Goal: Share content: Share content

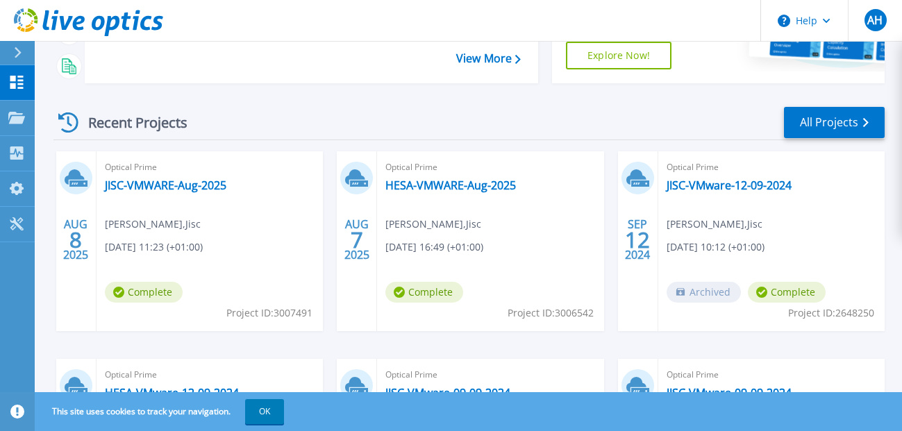
scroll to position [278, 0]
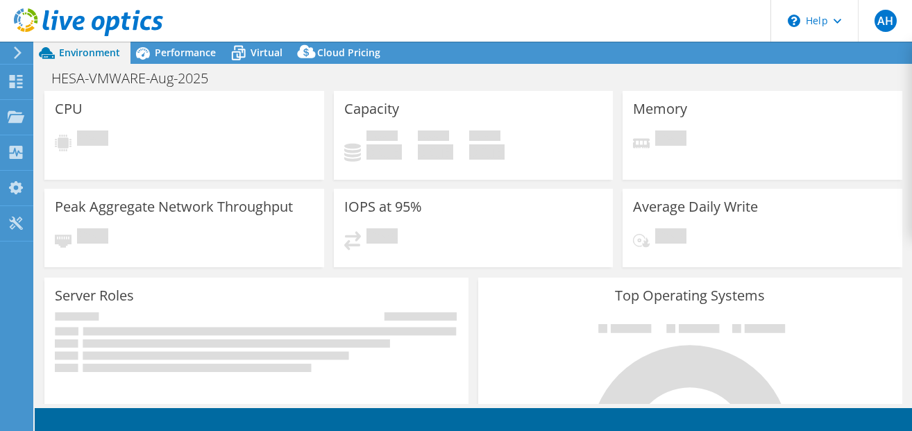
select select "USD"
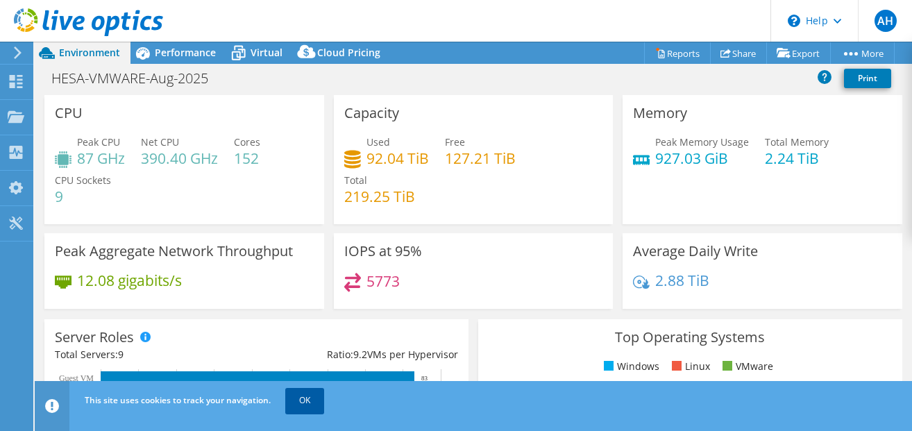
click at [296, 406] on link "OK" at bounding box center [304, 400] width 39 height 25
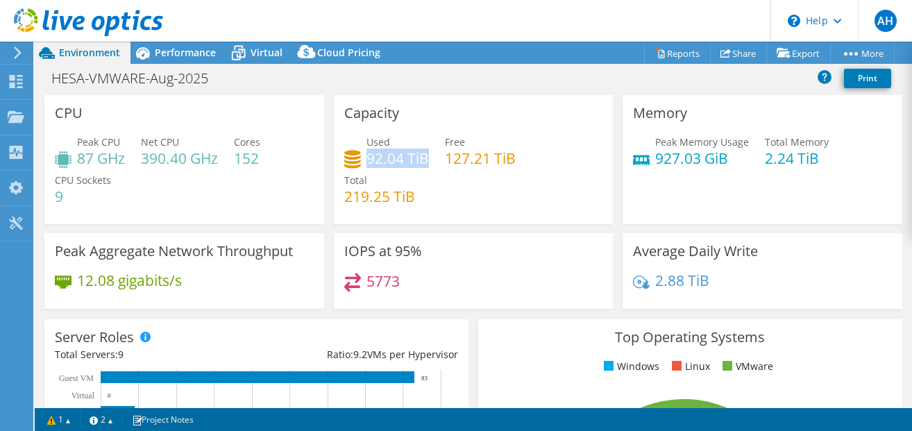
drag, startPoint x: 423, startPoint y: 156, endPoint x: 366, endPoint y: 159, distance: 57.0
click at [366, 159] on h4 "92.04 TiB" at bounding box center [397, 158] width 62 height 15
drag, startPoint x: 366, startPoint y: 159, endPoint x: 410, endPoint y: 178, distance: 48.5
click at [410, 178] on div "Total 219.25 TiB" at bounding box center [379, 188] width 71 height 31
drag, startPoint x: 423, startPoint y: 158, endPoint x: 362, endPoint y: 157, distance: 61.1
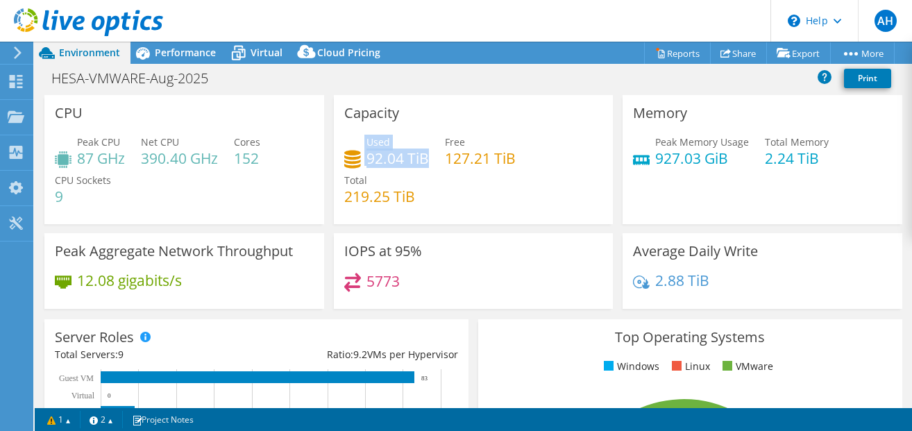
click at [362, 157] on div "Used 92.04 TiB" at bounding box center [386, 150] width 85 height 31
click at [450, 191] on div "Used 92.04 TiB Free 127.21 TiB Total 219.25 TiB" at bounding box center [473, 176] width 259 height 83
click at [262, 54] on span "Virtual" at bounding box center [267, 52] width 32 height 13
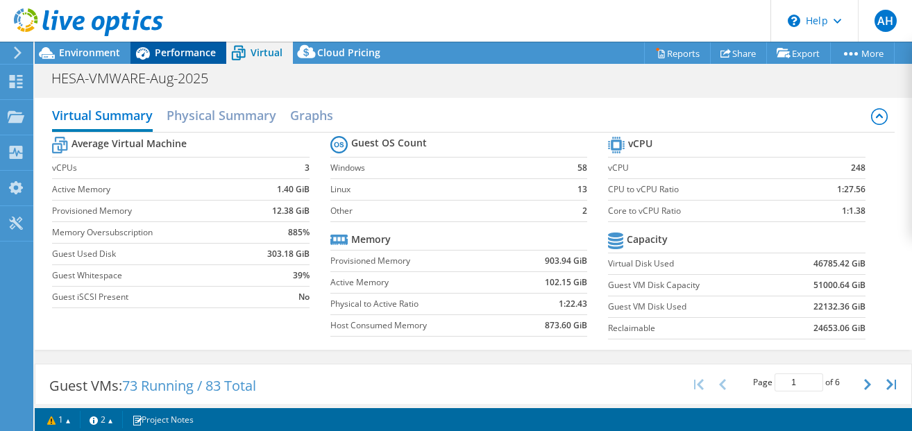
click at [178, 60] on div "Performance" at bounding box center [178, 53] width 96 height 22
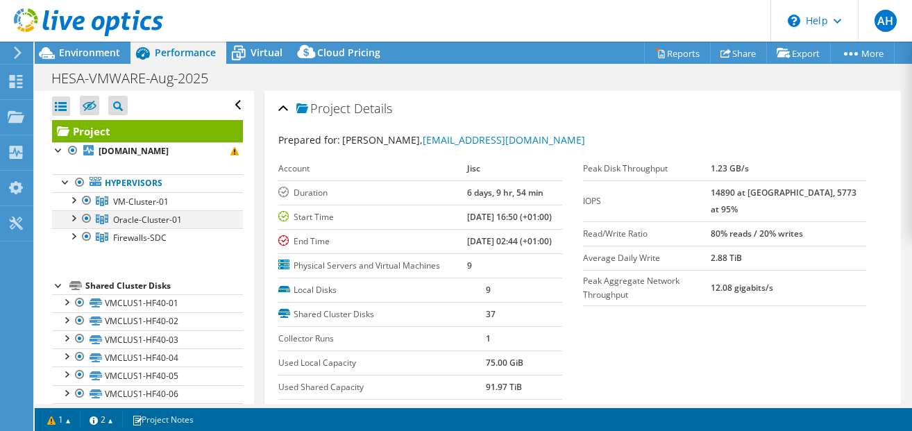
click at [71, 217] on div at bounding box center [73, 217] width 14 height 14
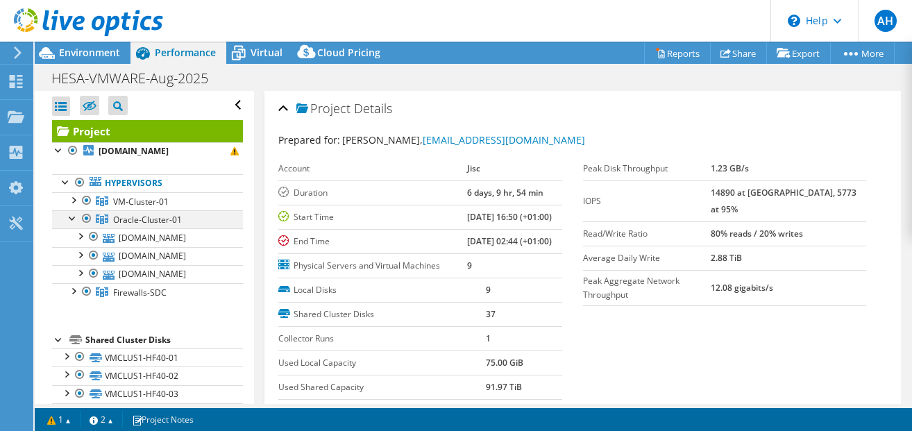
click at [78, 221] on div at bounding box center [73, 217] width 14 height 14
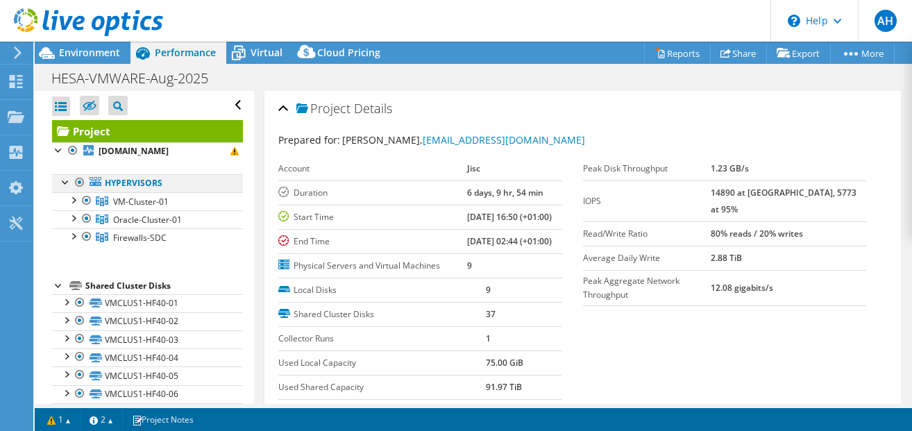
click at [77, 184] on div at bounding box center [80, 182] width 14 height 17
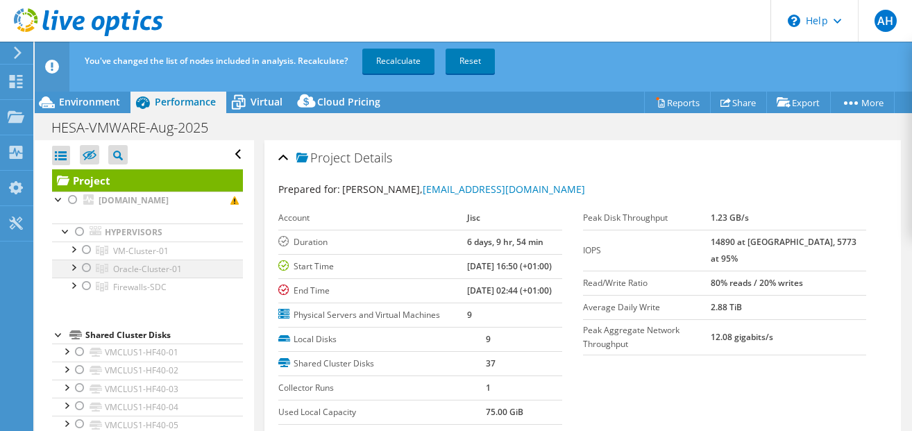
click at [85, 269] on div at bounding box center [87, 268] width 14 height 17
click at [164, 269] on span "Oracle-Cluster-01" at bounding box center [147, 269] width 69 height 12
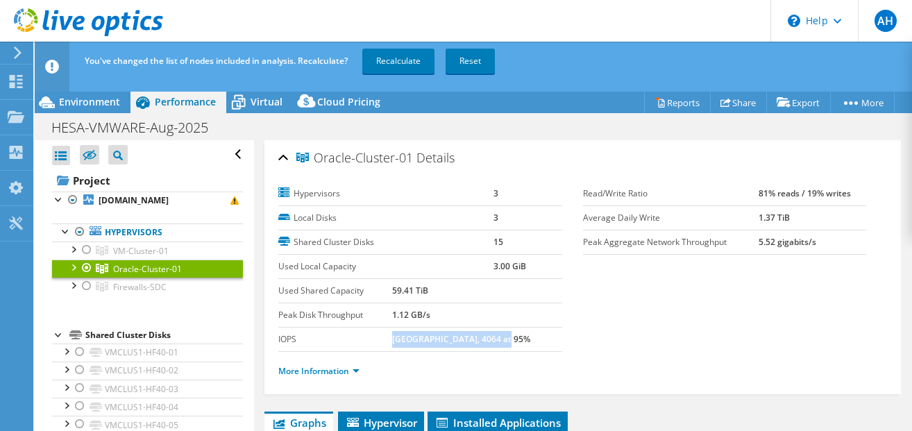
drag, startPoint x: 407, startPoint y: 340, endPoint x: 525, endPoint y: 341, distance: 118.0
click at [525, 341] on td "[GEOGRAPHIC_DATA], 4064 at 95%" at bounding box center [477, 339] width 170 height 24
drag, startPoint x: 525, startPoint y: 341, endPoint x: 659, endPoint y: 380, distance: 140.1
click at [659, 380] on div "More Information" at bounding box center [582, 371] width 609 height 39
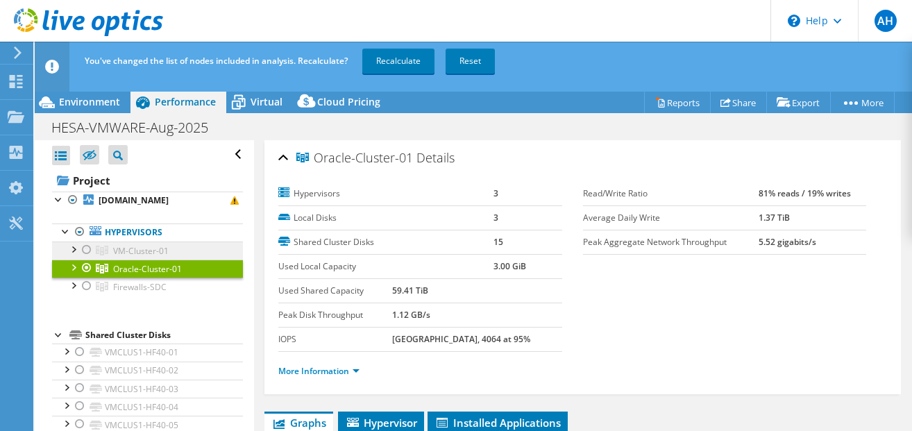
click at [145, 251] on span "VM-Cluster-01" at bounding box center [141, 251] width 56 height 12
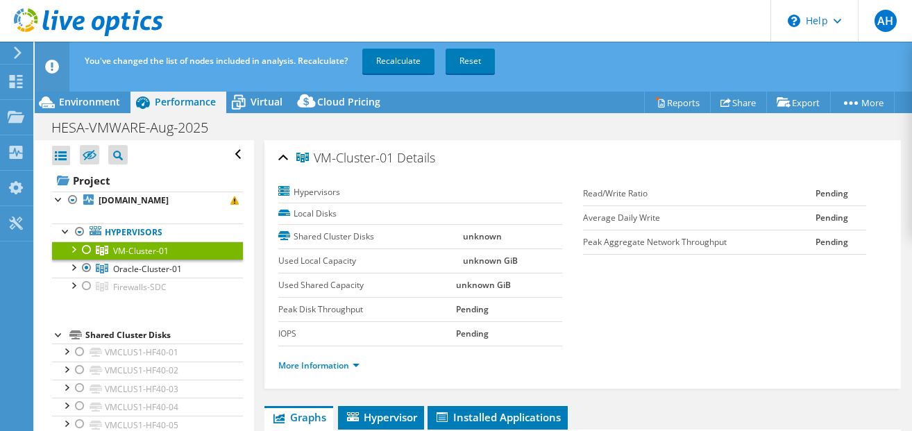
click at [85, 255] on div at bounding box center [87, 250] width 14 height 17
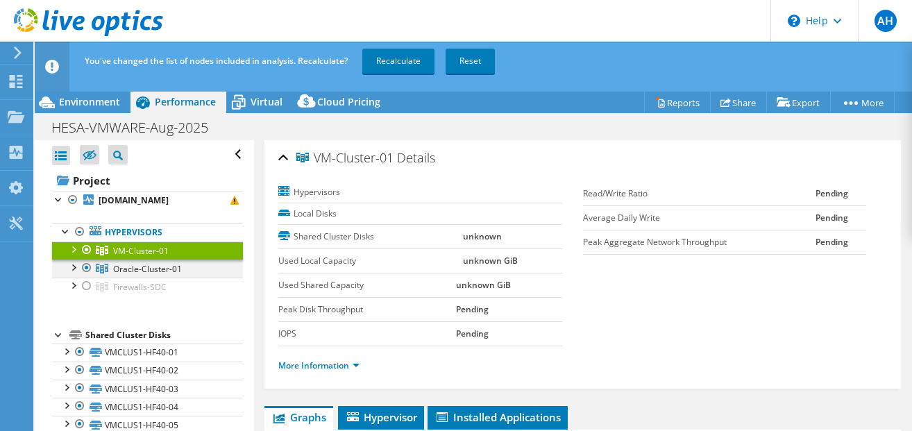
click at [87, 269] on div at bounding box center [87, 268] width 14 height 17
click at [87, 247] on div at bounding box center [87, 250] width 14 height 17
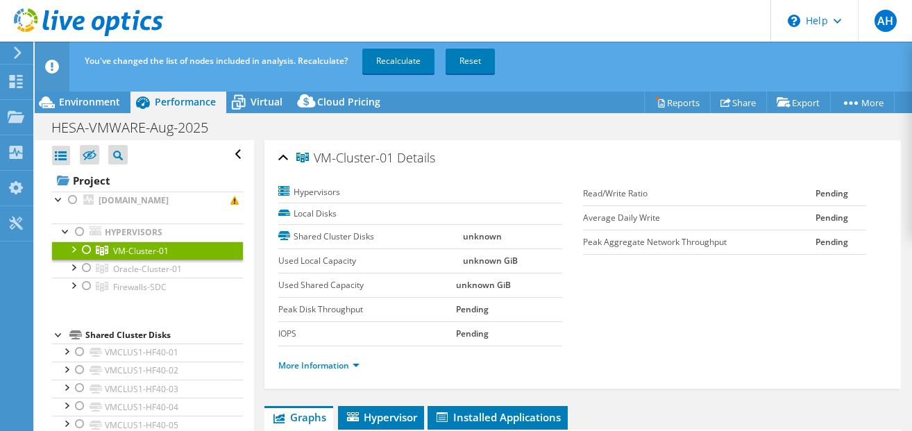
click at [87, 253] on div at bounding box center [87, 250] width 14 height 17
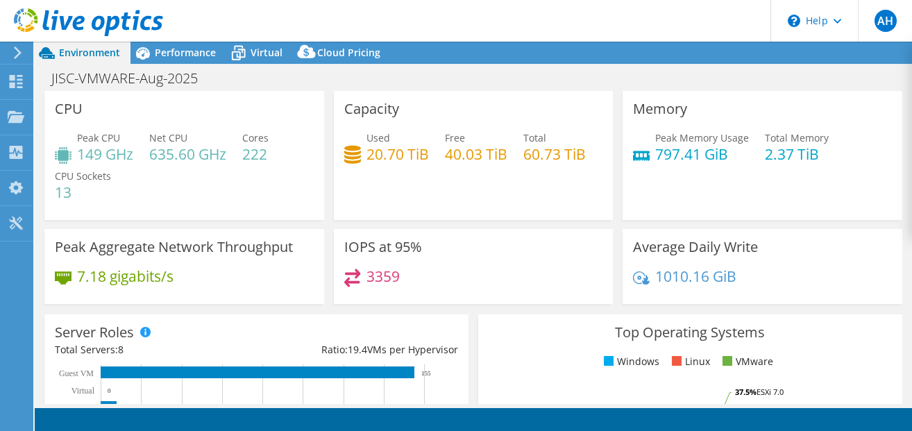
select select "USD"
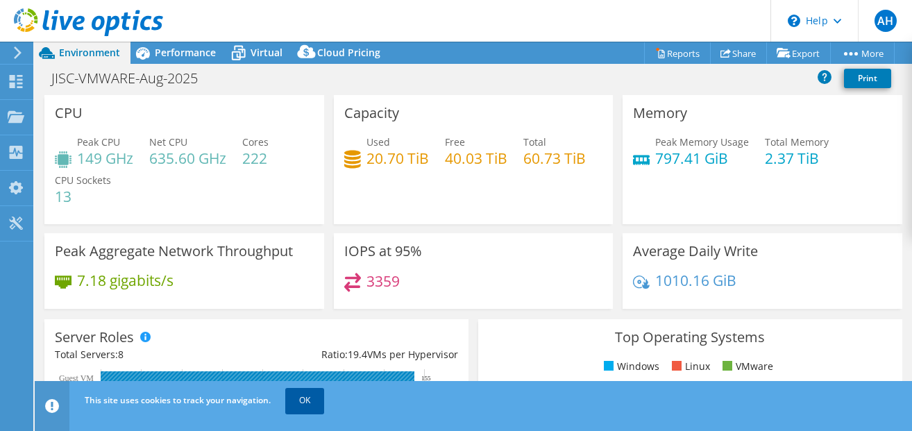
click at [312, 405] on link "OK" at bounding box center [304, 400] width 39 height 25
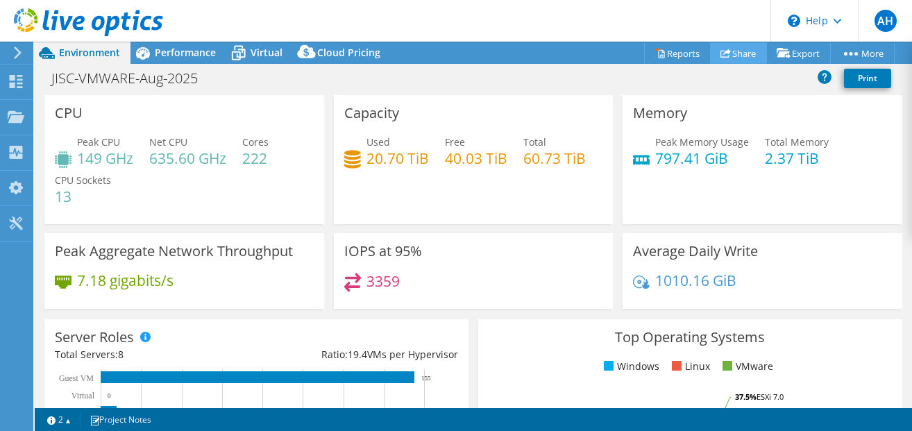
click at [739, 52] on link "Share" at bounding box center [738, 53] width 57 height 22
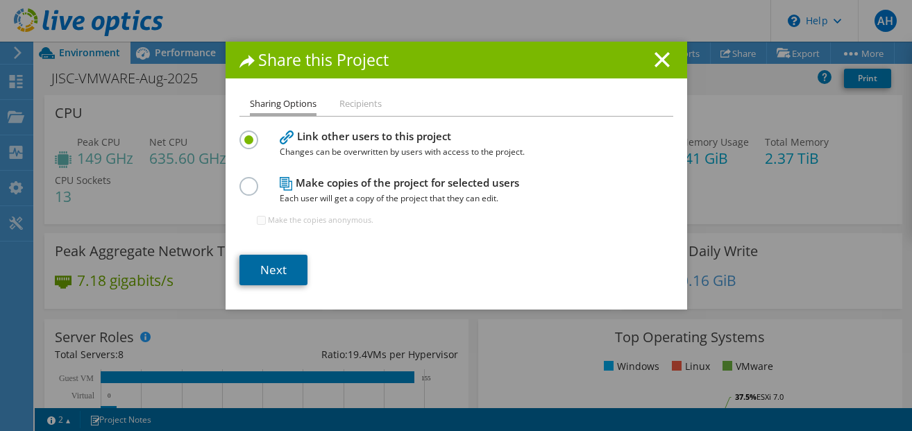
click at [272, 273] on link "Next" at bounding box center [273, 270] width 68 height 31
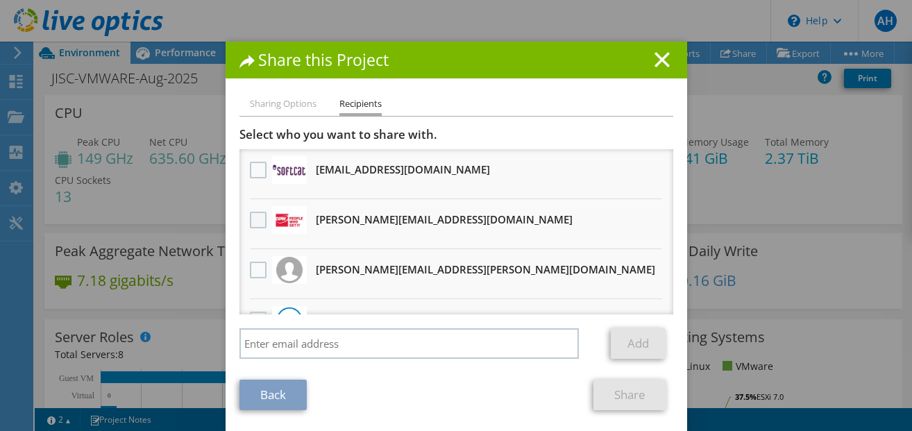
click at [255, 224] on label at bounding box center [260, 220] width 20 height 17
click at [0, 0] on input "checkbox" at bounding box center [0, 0] width 0 height 0
click at [629, 400] on link "Share" at bounding box center [629, 395] width 73 height 31
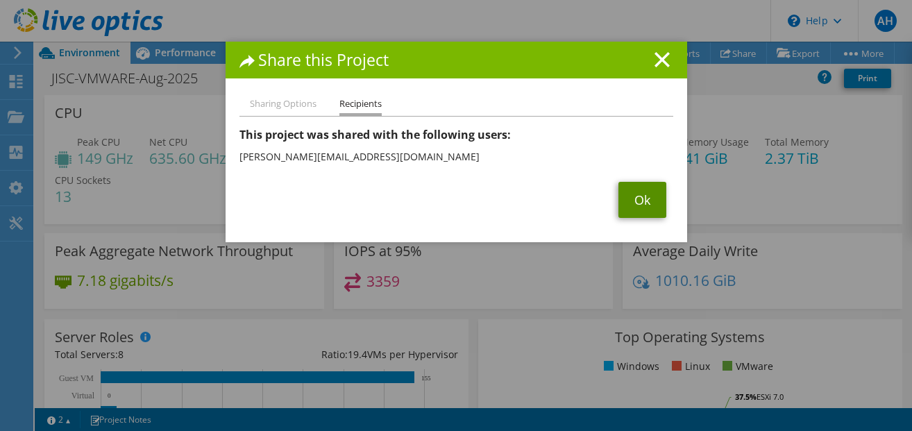
click at [632, 202] on link "Ok" at bounding box center [642, 200] width 48 height 36
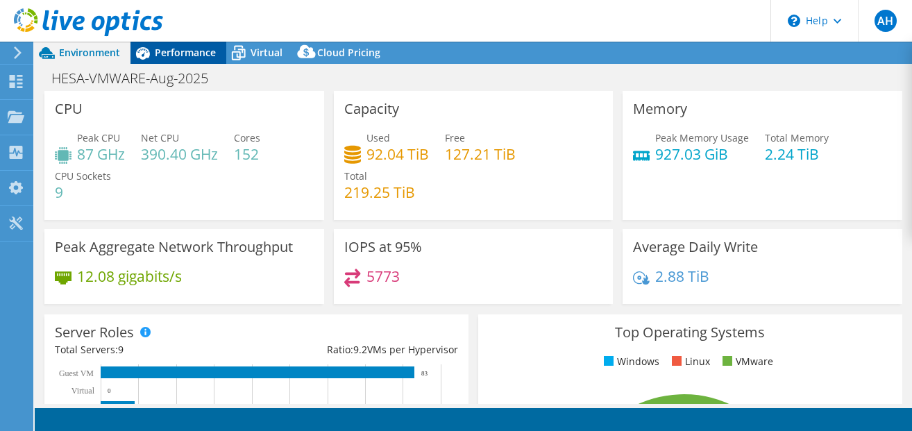
click at [182, 53] on span "Performance" at bounding box center [185, 52] width 61 height 13
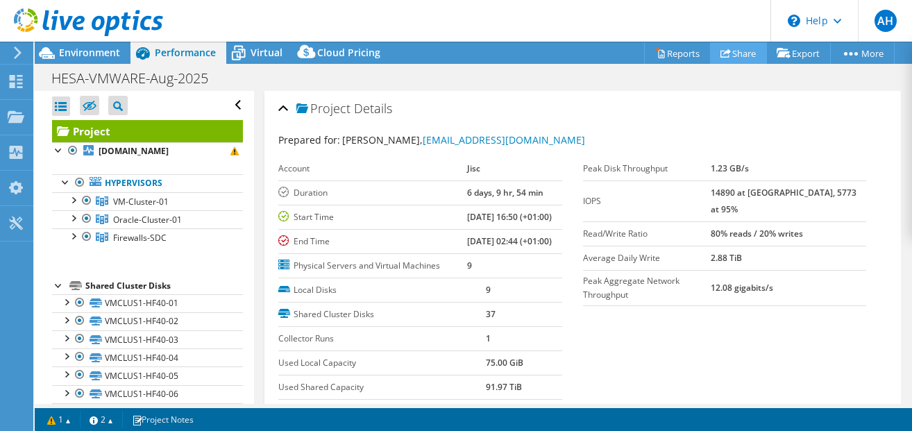
click at [734, 55] on link "Share" at bounding box center [738, 53] width 57 height 22
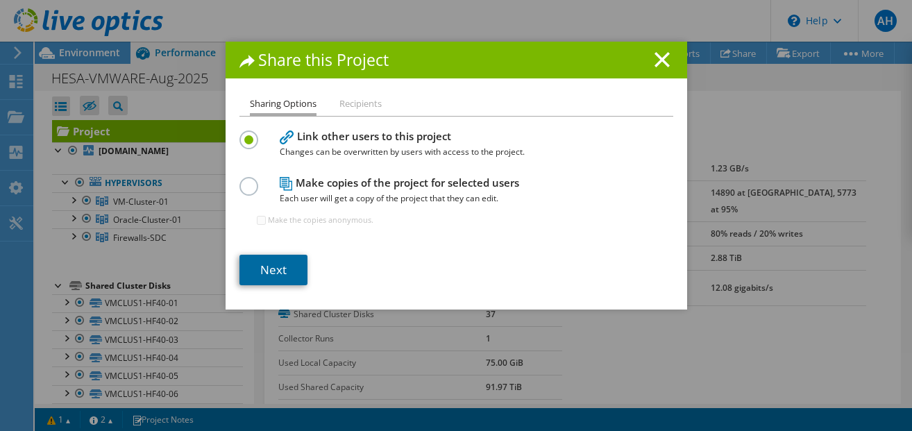
click at [272, 271] on link "Next" at bounding box center [273, 270] width 68 height 31
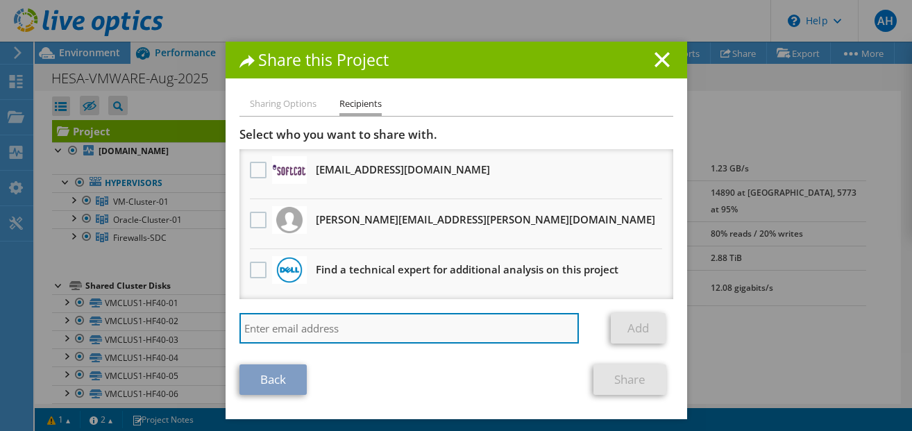
click at [288, 327] on input "search" at bounding box center [409, 328] width 340 height 31
paste input "d.ashley@uk.cdw.com"
type input "d.ashley@uk.cdw.com"
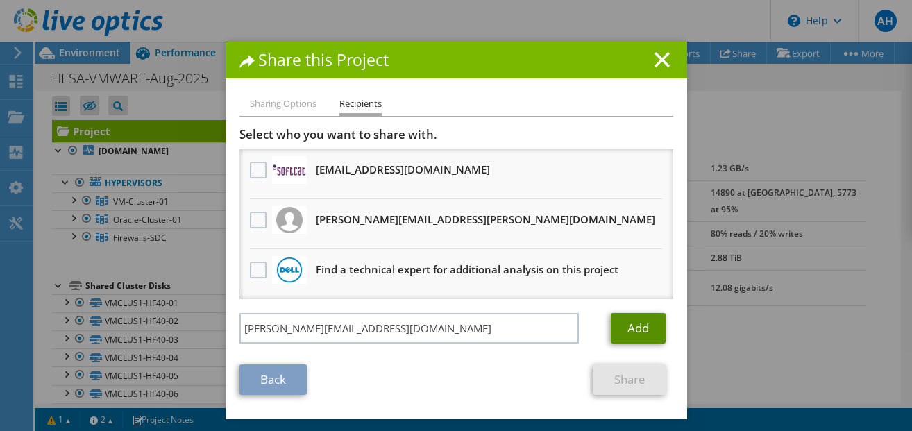
click at [632, 325] on link "Add" at bounding box center [638, 328] width 55 height 31
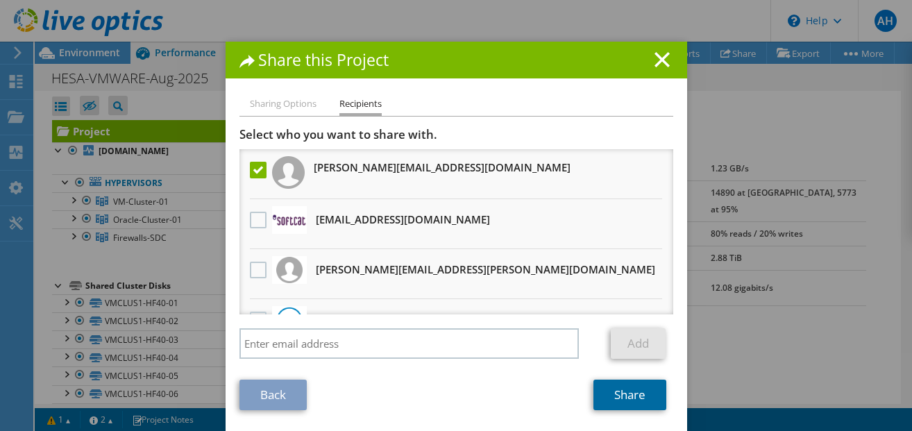
click at [625, 396] on link "Share" at bounding box center [629, 395] width 73 height 31
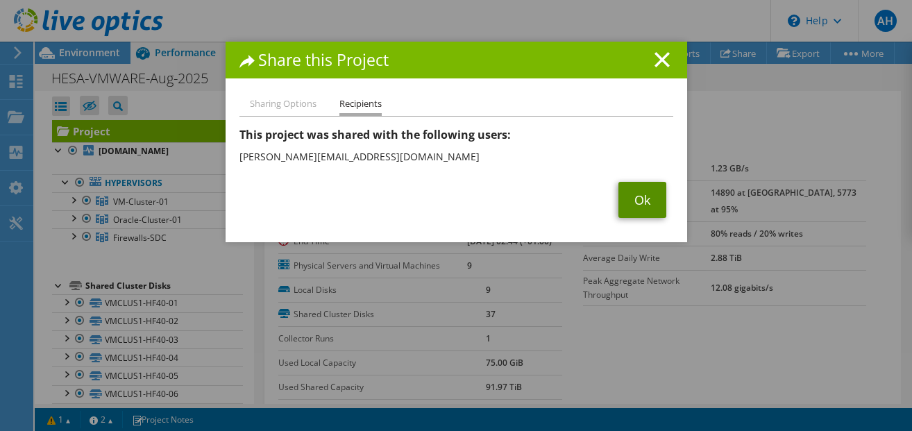
click at [642, 202] on link "Ok" at bounding box center [642, 200] width 48 height 36
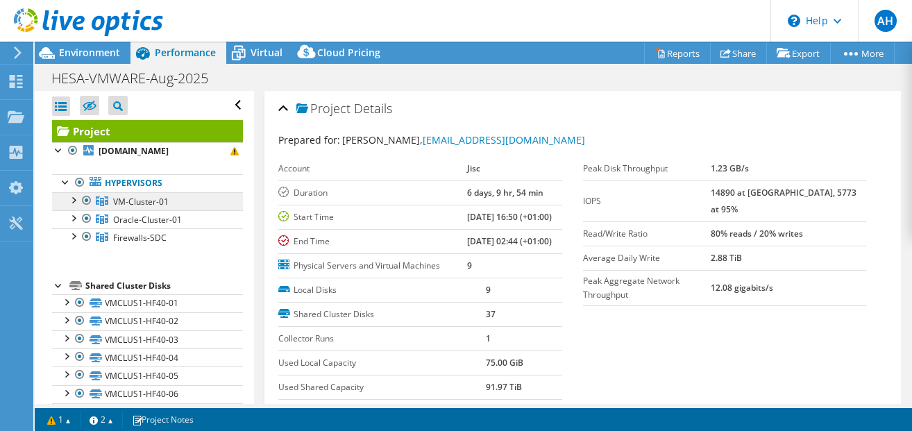
click at [135, 203] on span "VM-Cluster-01" at bounding box center [141, 202] width 56 height 12
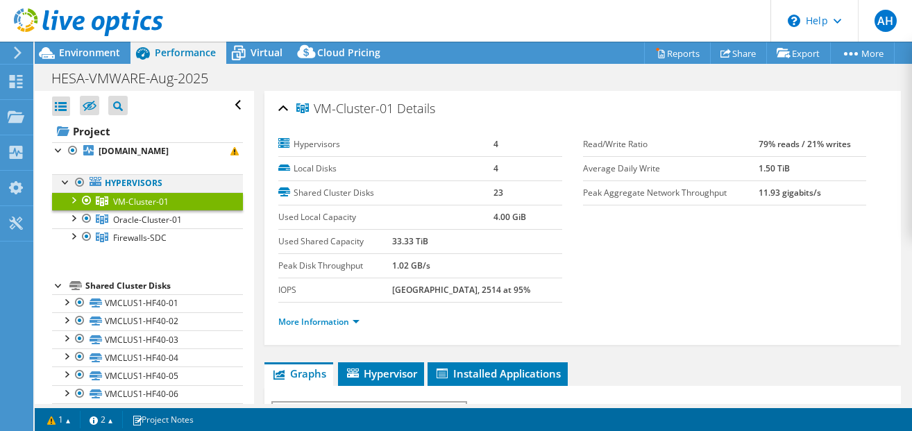
click at [78, 180] on div at bounding box center [80, 182] width 14 height 17
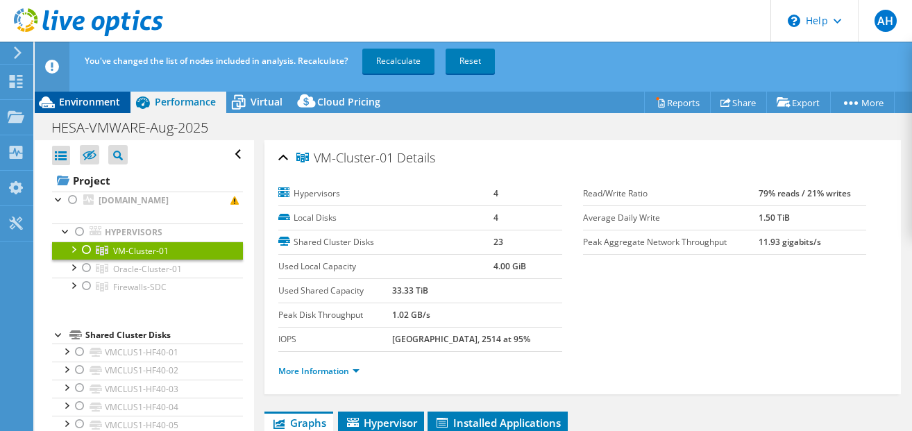
click at [98, 103] on span "Environment" at bounding box center [89, 101] width 61 height 13
